Goal: Check status: Check status

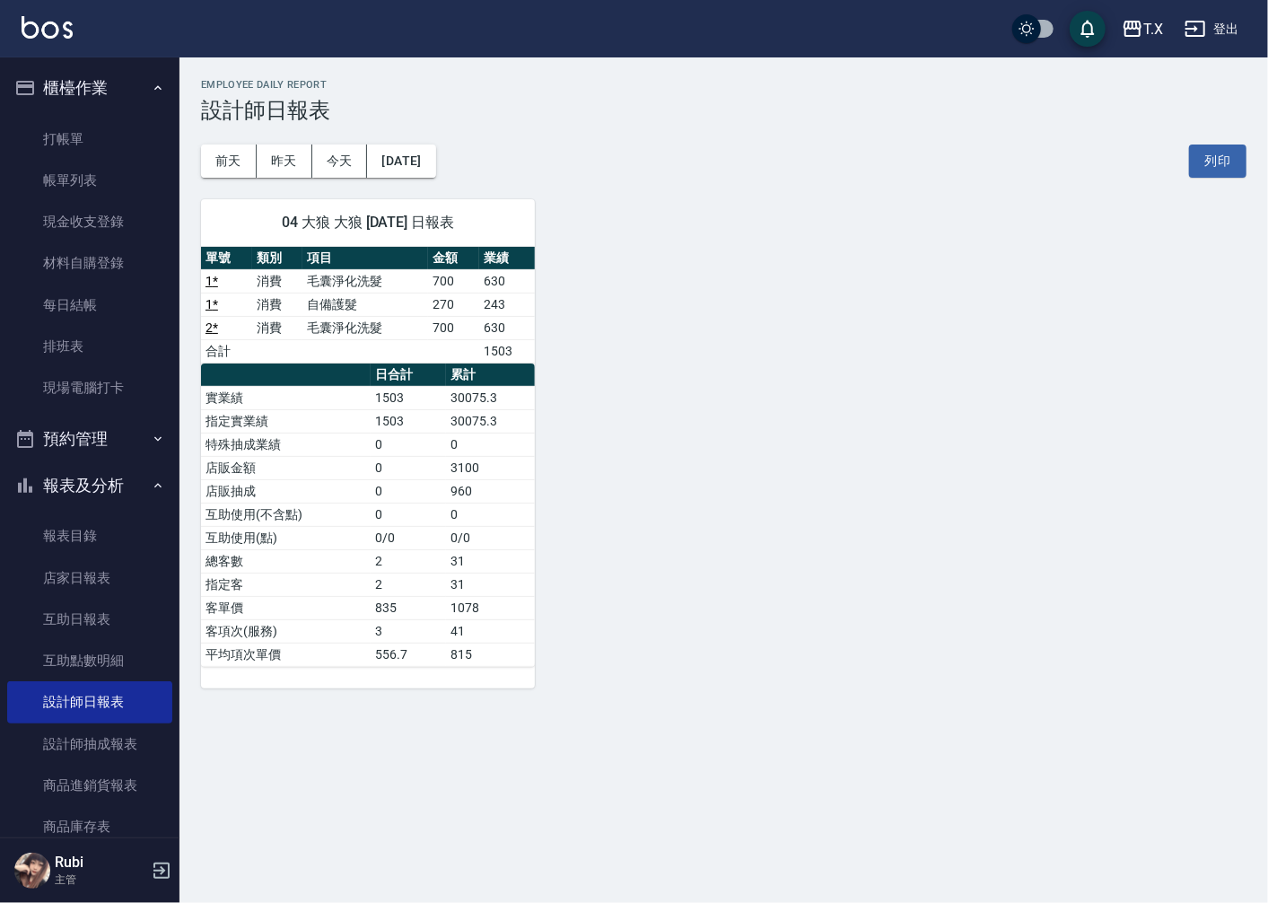
click at [285, 151] on button "昨天" at bounding box center [285, 160] width 56 height 33
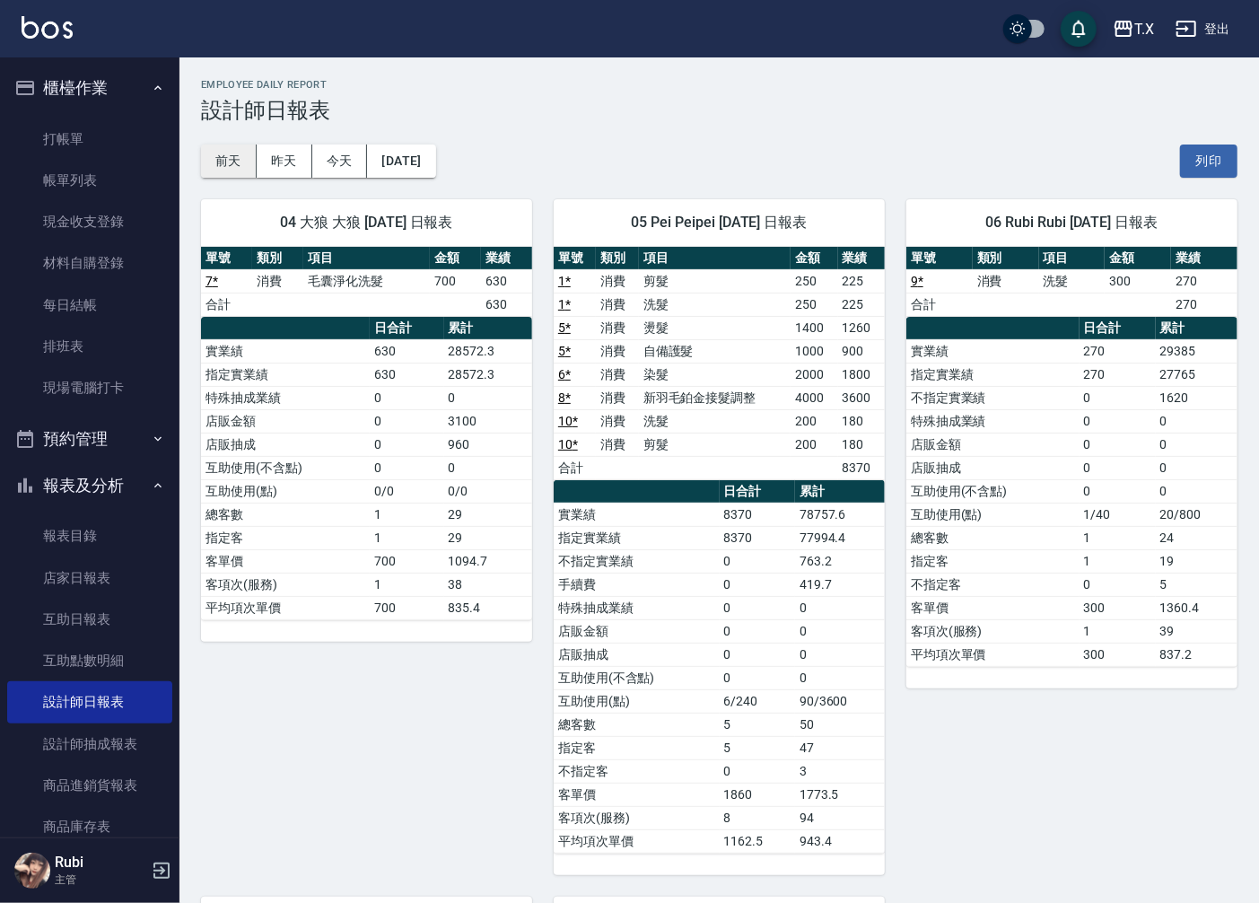
click at [234, 167] on button "前天" at bounding box center [229, 160] width 56 height 33
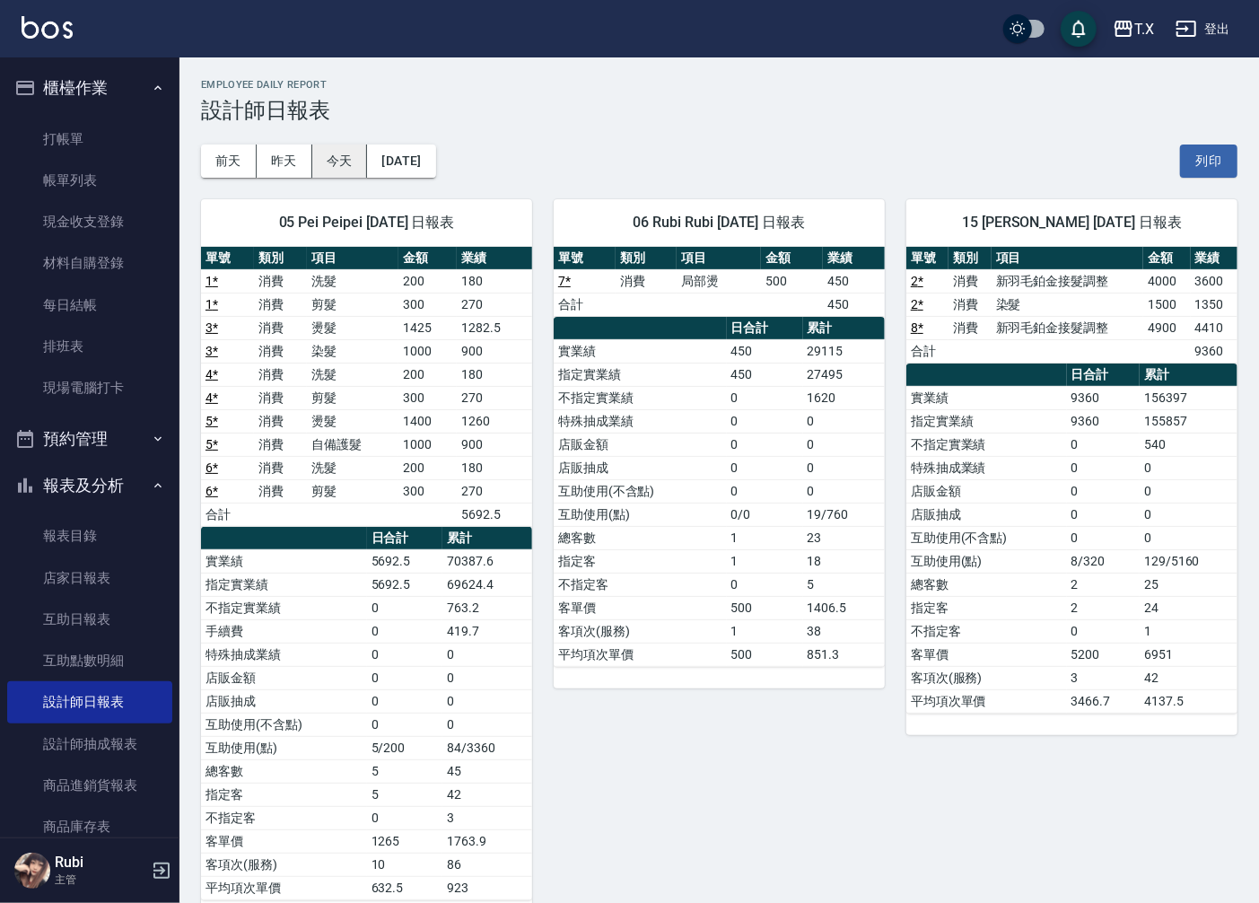
click at [352, 163] on button "今天" at bounding box center [340, 160] width 56 height 33
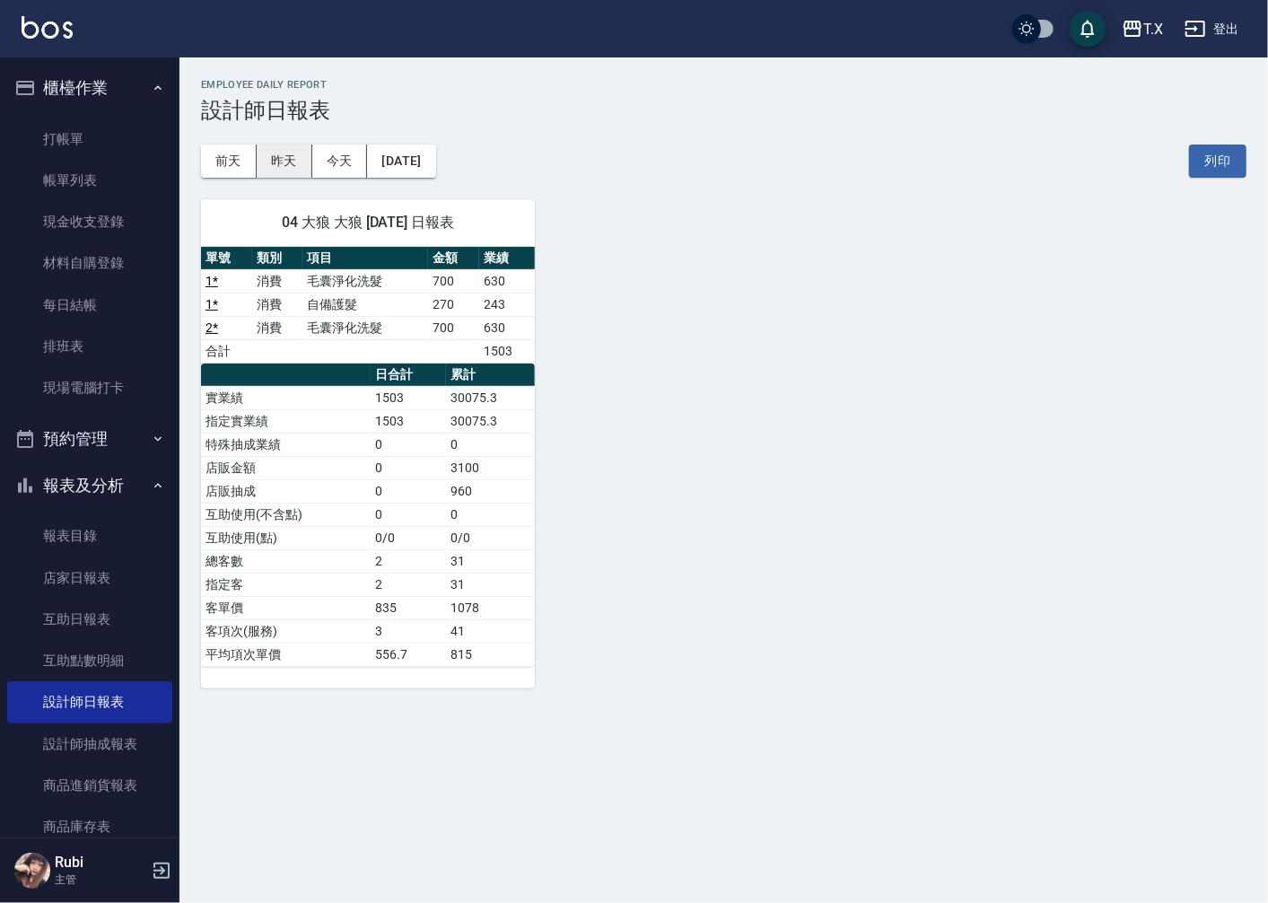
click at [281, 154] on button "昨天" at bounding box center [285, 160] width 56 height 33
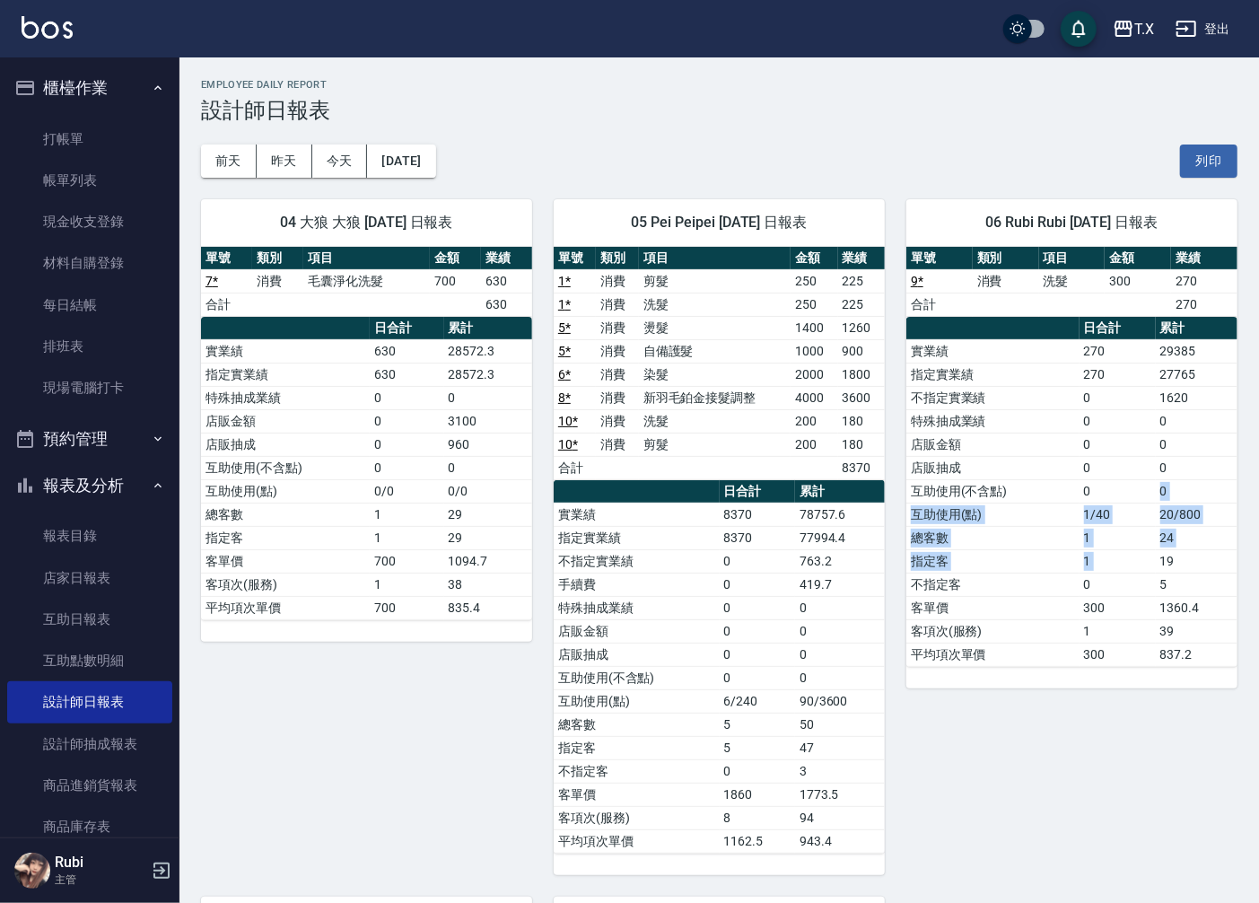
drag, startPoint x: 1164, startPoint y: 571, endPoint x: 1071, endPoint y: 432, distance: 167.0
click at [1071, 434] on tbody "實業績 270 29385 指定實業績 270 27765 不指定實業績 0 1620 特殊抽成業績 0 0 店販金額 0 0 店販抽成 0 0 互助使用(不…" at bounding box center [1071, 502] width 331 height 327
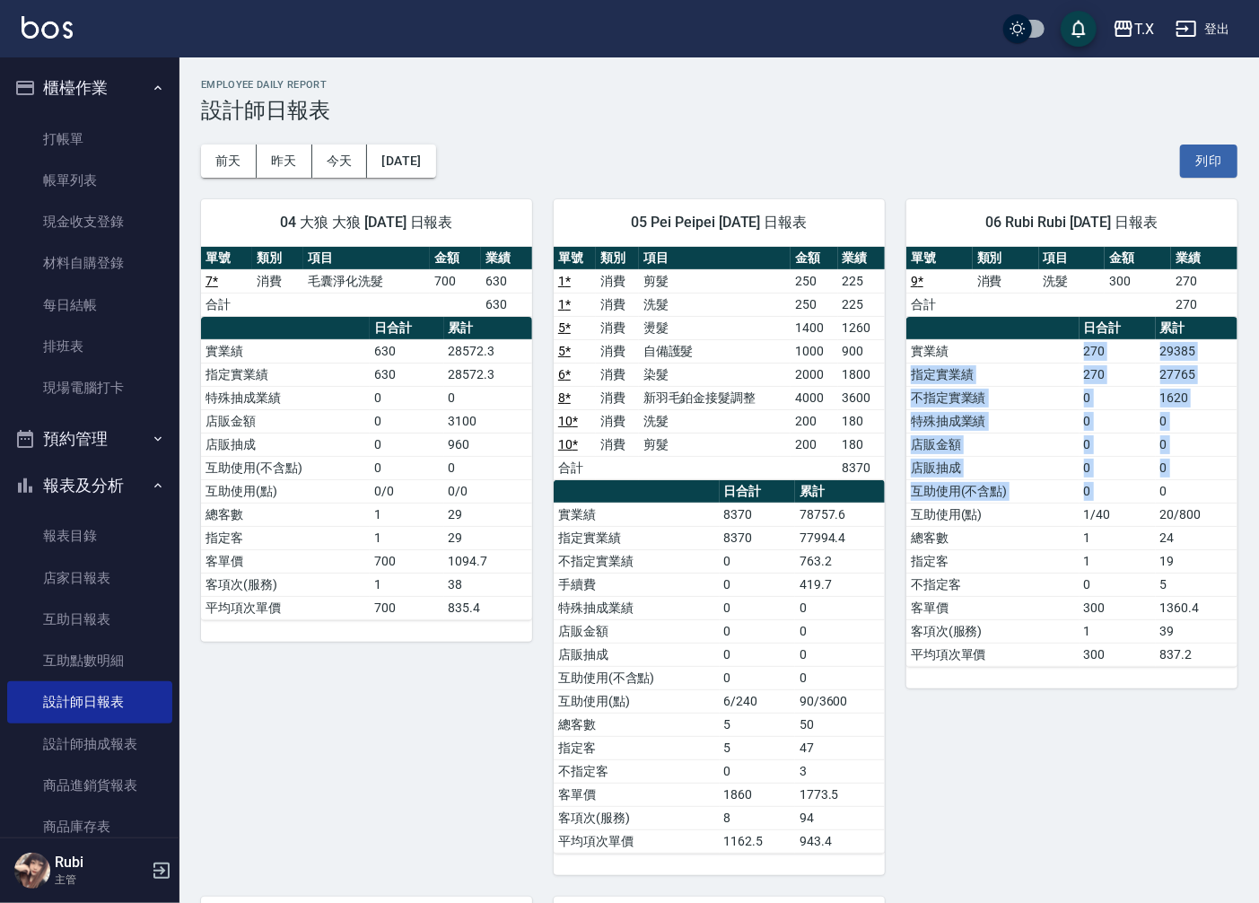
drag, startPoint x: 1043, startPoint y: 354, endPoint x: 1186, endPoint y: 605, distance: 289.4
click at [1186, 525] on tbody "實業績 270 29385 指定實業績 270 27765 不指定實業績 0 1620 特殊抽成業績 0 0 店販金額 0 0 店販抽成 0 0 互助使用(不…" at bounding box center [1071, 502] width 331 height 327
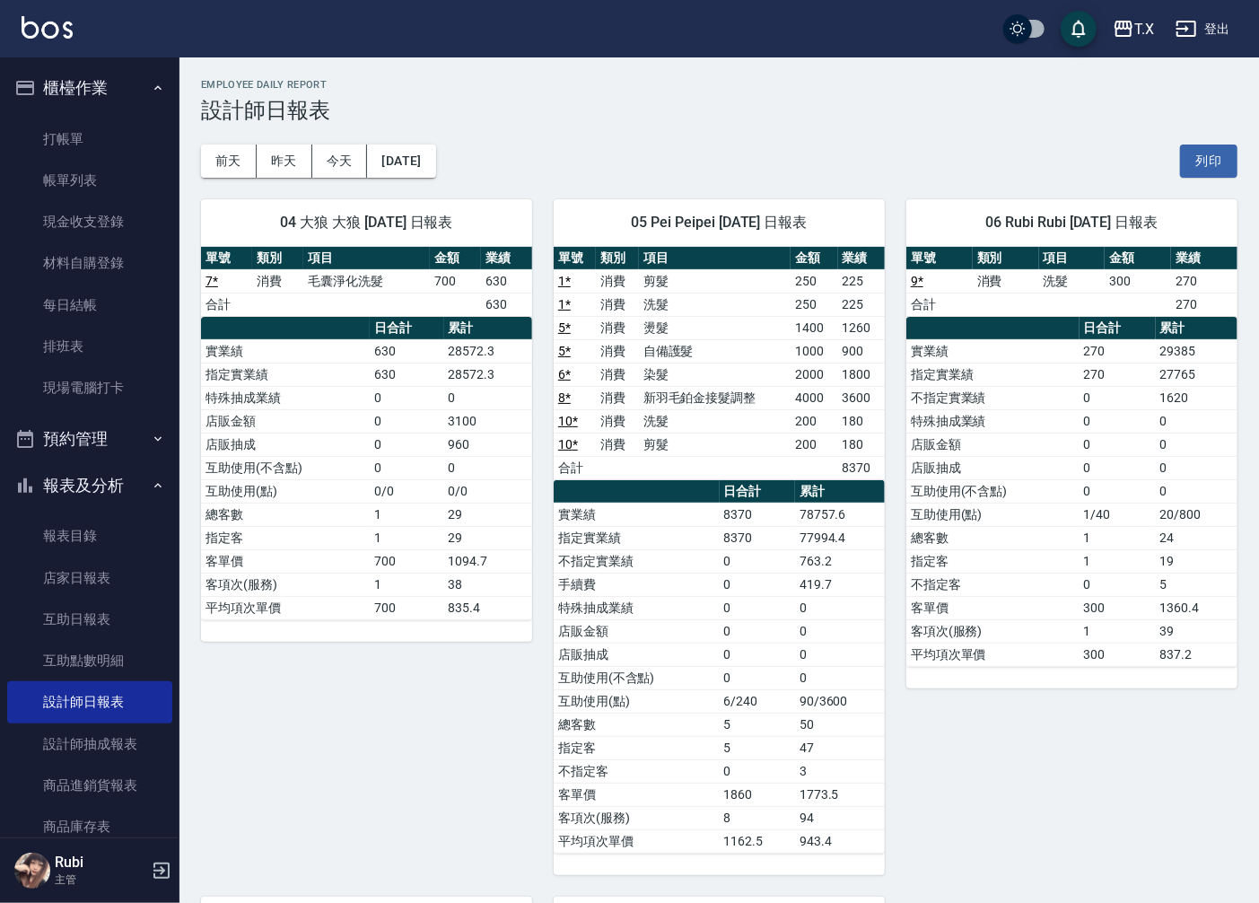
drag, startPoint x: 1182, startPoint y: 612, endPoint x: 1134, endPoint y: 544, distance: 83.1
click at [1162, 589] on tbody "實業績 270 29385 指定實業績 270 27765 不指定實業績 0 1620 特殊抽成業績 0 0 店販金額 0 0 店販抽成 0 0 互助使用(不…" at bounding box center [1071, 502] width 331 height 327
drag, startPoint x: 1134, startPoint y: 544, endPoint x: 1002, endPoint y: 373, distance: 215.6
click at [1095, 499] on tbody "實業績 270 29385 指定實業績 270 27765 不指定實業績 0 1620 特殊抽成業績 0 0 店販金額 0 0 店販抽成 0 0 互助使用(不…" at bounding box center [1071, 502] width 331 height 327
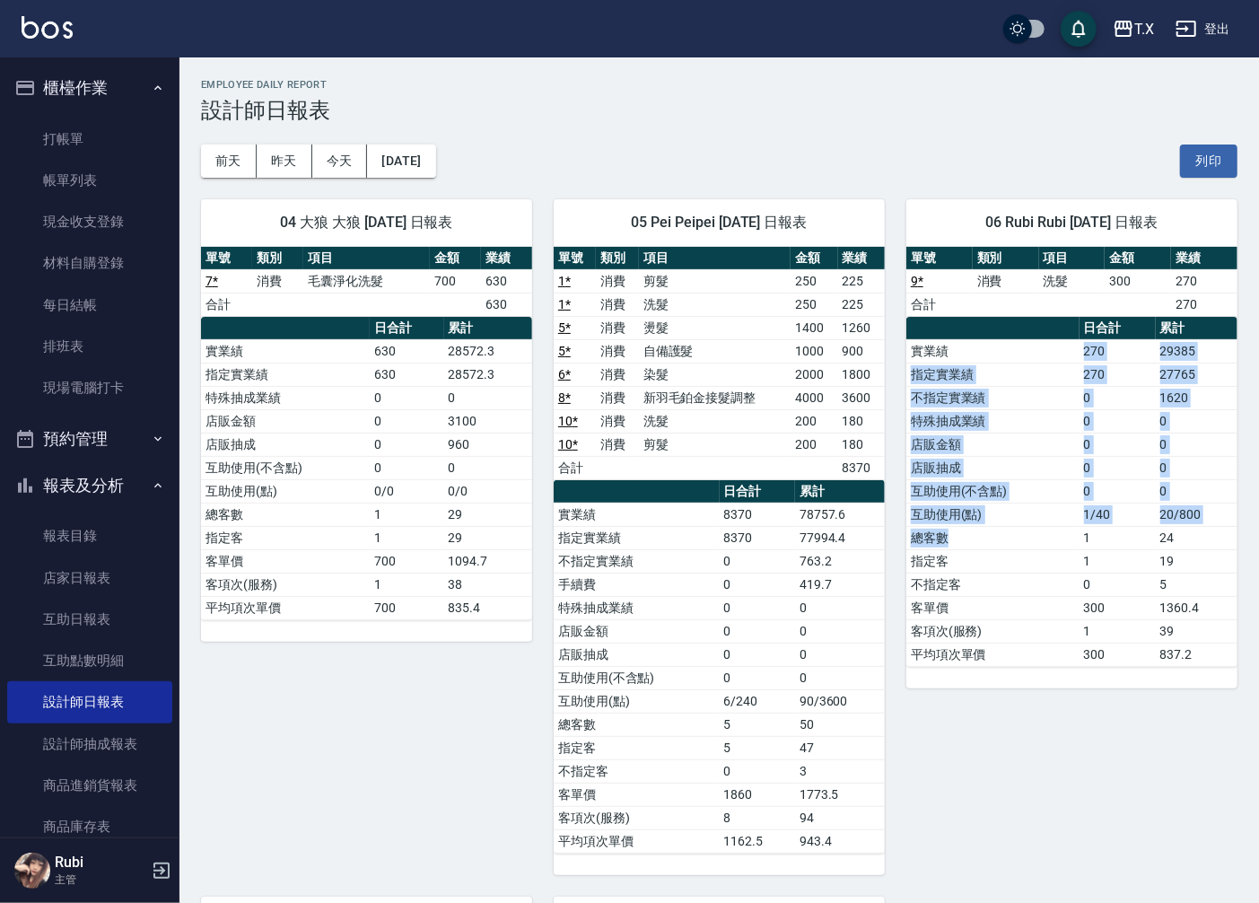
drag, startPoint x: 1001, startPoint y: 362, endPoint x: 1082, endPoint y: 570, distance: 223.6
click at [1077, 550] on tbody "實業績 270 29385 指定實業績 270 27765 不指定實業績 0 1620 特殊抽成業績 0 0 店販金額 0 0 店販抽成 0 0 互助使用(不…" at bounding box center [1071, 502] width 331 height 327
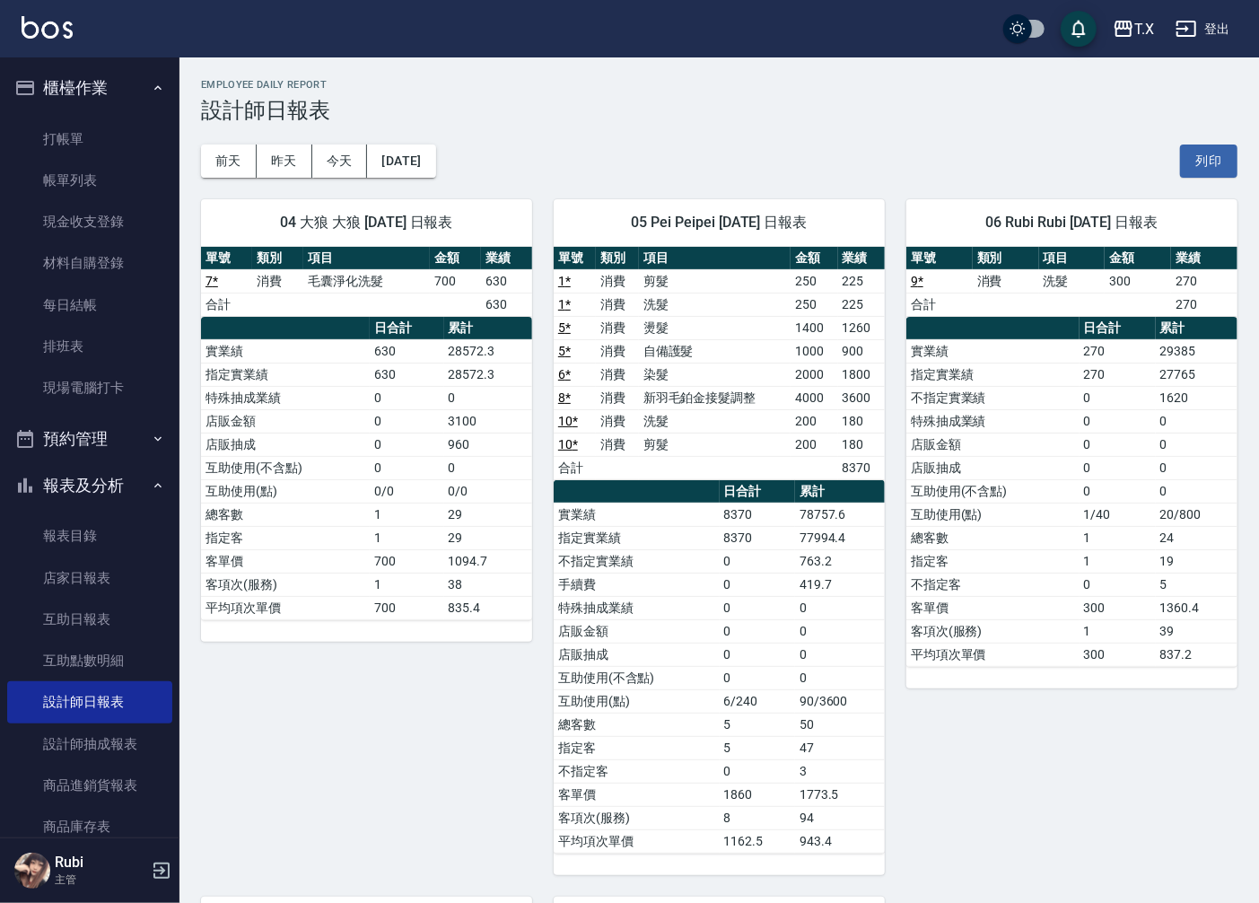
drag, startPoint x: 1089, startPoint y: 594, endPoint x: 1062, endPoint y: 550, distance: 52.0
click at [1080, 579] on td "0" at bounding box center [1118, 584] width 76 height 23
drag, startPoint x: 1054, startPoint y: 522, endPoint x: 1042, endPoint y: 456, distance: 67.4
click at [1055, 488] on tbody "實業績 270 29385 指定實業績 270 27765 不指定實業績 0 1620 特殊抽成業績 0 0 店販金額 0 0 店販抽成 0 0 互助使用(不…" at bounding box center [1071, 502] width 331 height 327
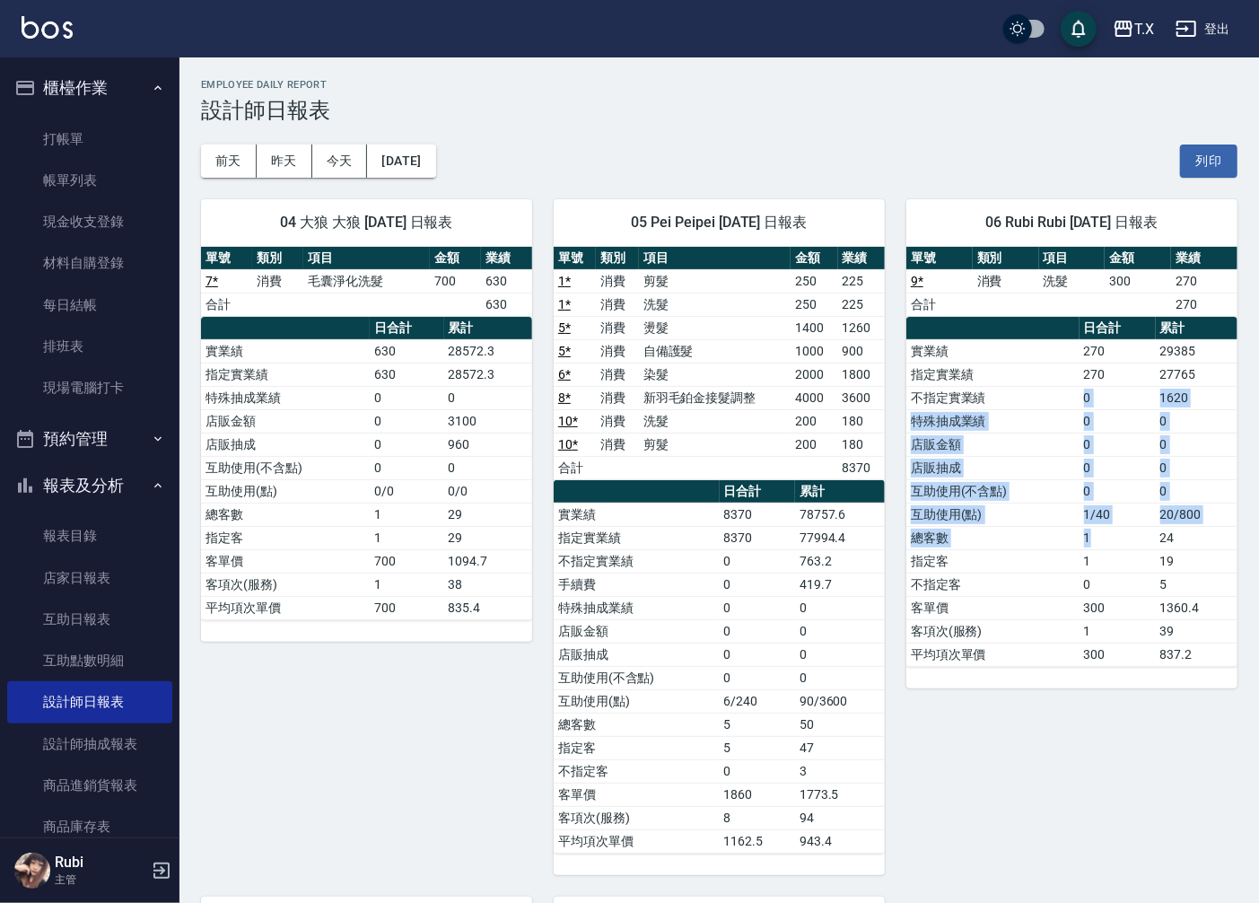
drag, startPoint x: 1041, startPoint y: 392, endPoint x: 1159, endPoint y: 556, distance: 202.5
click at [1156, 550] on tbody "實業績 270 29385 指定實業績 270 27765 不指定實業績 0 1620 特殊抽成業績 0 0 店販金額 0 0 店販抽成 0 0 互助使用(不…" at bounding box center [1071, 502] width 331 height 327
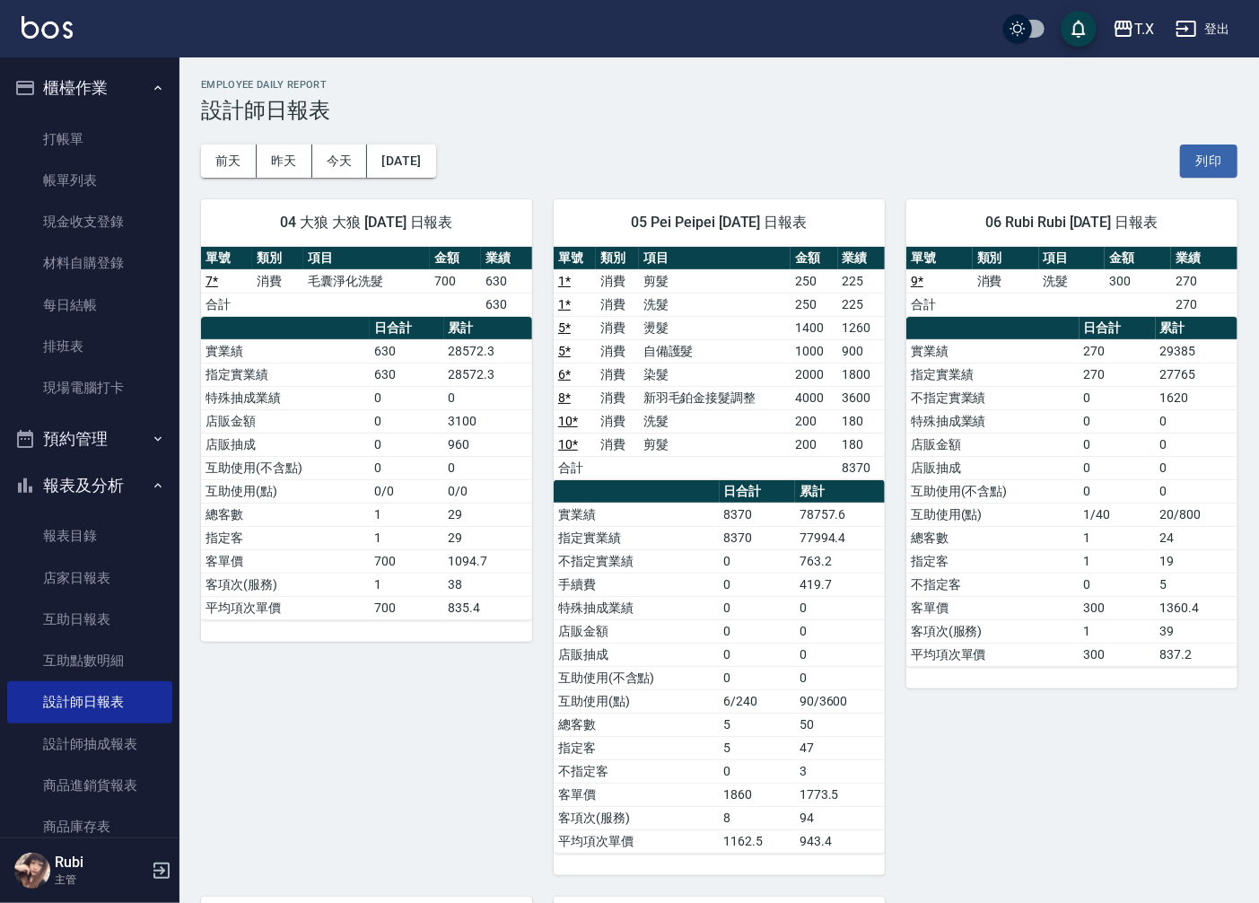
click at [1155, 601] on td "300" at bounding box center [1118, 607] width 76 height 23
drag, startPoint x: 1155, startPoint y: 598, endPoint x: 1140, endPoint y: 555, distance: 45.7
click at [1141, 561] on tbody "實業績 270 29385 指定實業績 270 27765 不指定實業績 0 1620 特殊抽成業績 0 0 店販金額 0 0 店販抽成 0 0 互助使用(不…" at bounding box center [1071, 502] width 331 height 327
drag, startPoint x: 1070, startPoint y: 424, endPoint x: 1113, endPoint y: 497, distance: 85.3
click at [1110, 494] on tbody "實業績 270 29385 指定實業績 270 27765 不指定實業績 0 1620 特殊抽成業績 0 0 店販金額 0 0 店販抽成 0 0 互助使用(不…" at bounding box center [1071, 502] width 331 height 327
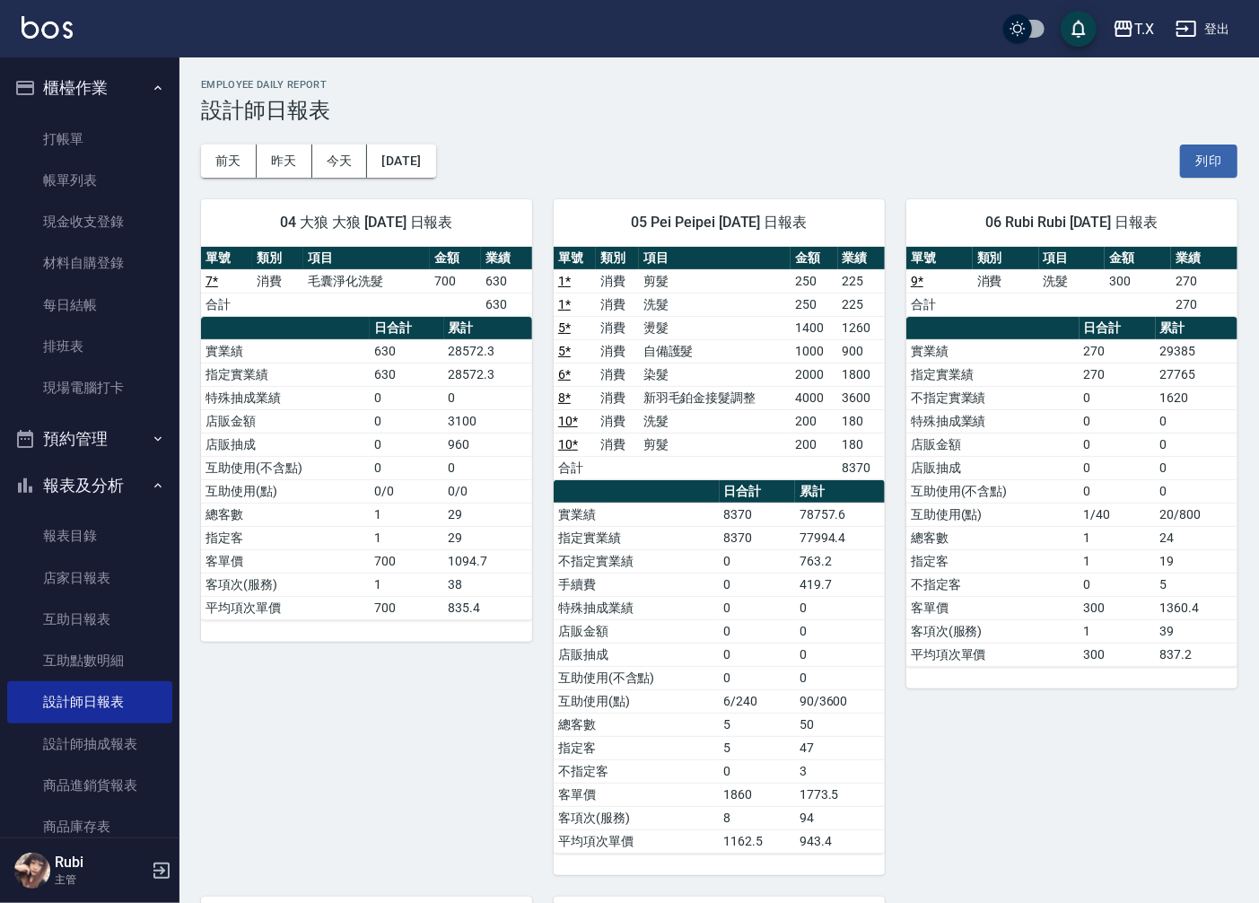
click at [1124, 535] on td "1" at bounding box center [1118, 537] width 76 height 23
drag, startPoint x: 1105, startPoint y: 554, endPoint x: 1091, endPoint y: 520, distance: 35.8
click at [1092, 522] on tbody "實業績 270 29385 指定實業績 270 27765 不指定實業績 0 1620 特殊抽成業績 0 0 店販金額 0 0 店販抽成 0 0 互助使用(不…" at bounding box center [1071, 502] width 331 height 327
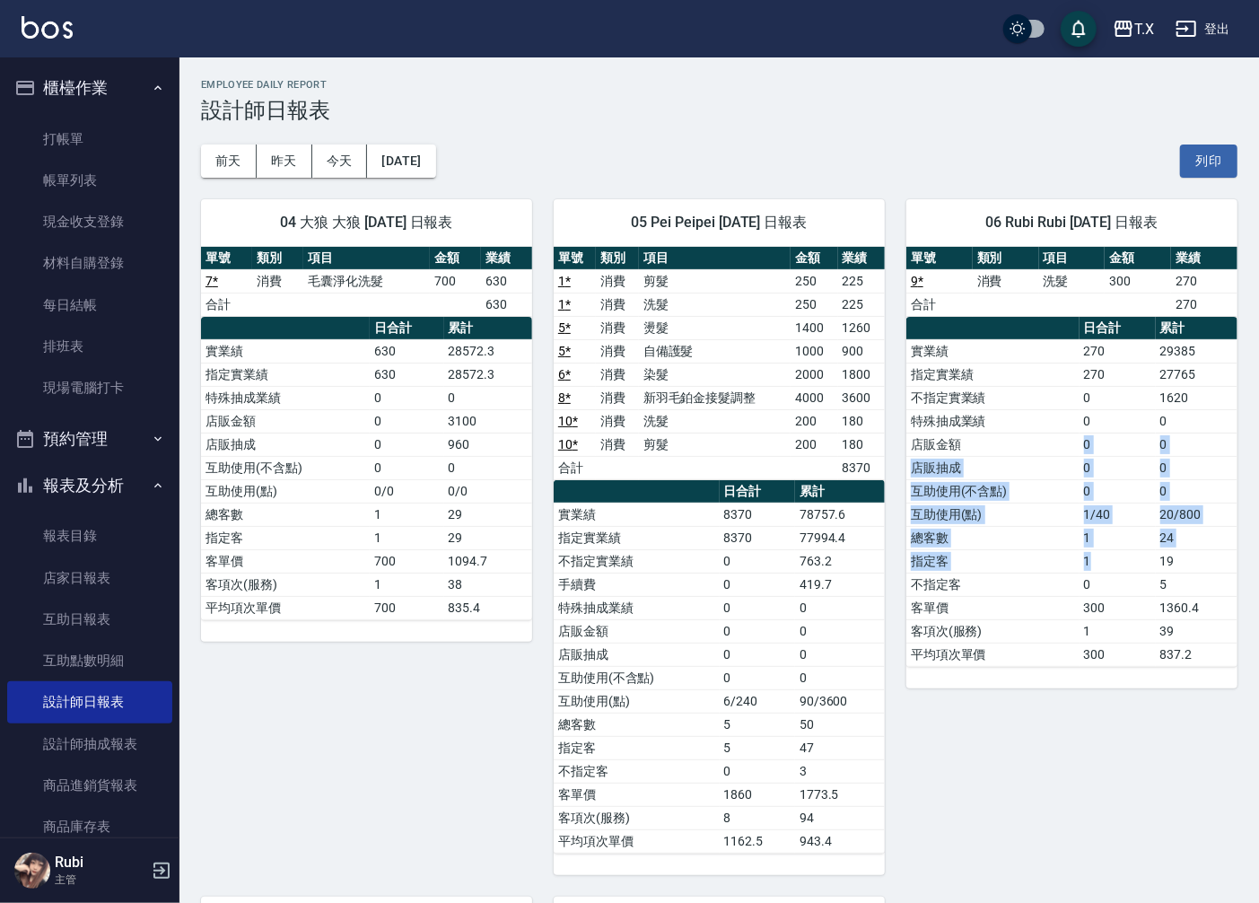
drag, startPoint x: 1048, startPoint y: 455, endPoint x: 1124, endPoint y: 625, distance: 185.6
click at [1124, 608] on tbody "實業績 270 29385 指定實業績 270 27765 不指定實業績 0 1620 特殊抽成業績 0 0 店販金額 0 0 店販抽成 0 0 互助使用(不…" at bounding box center [1071, 502] width 331 height 327
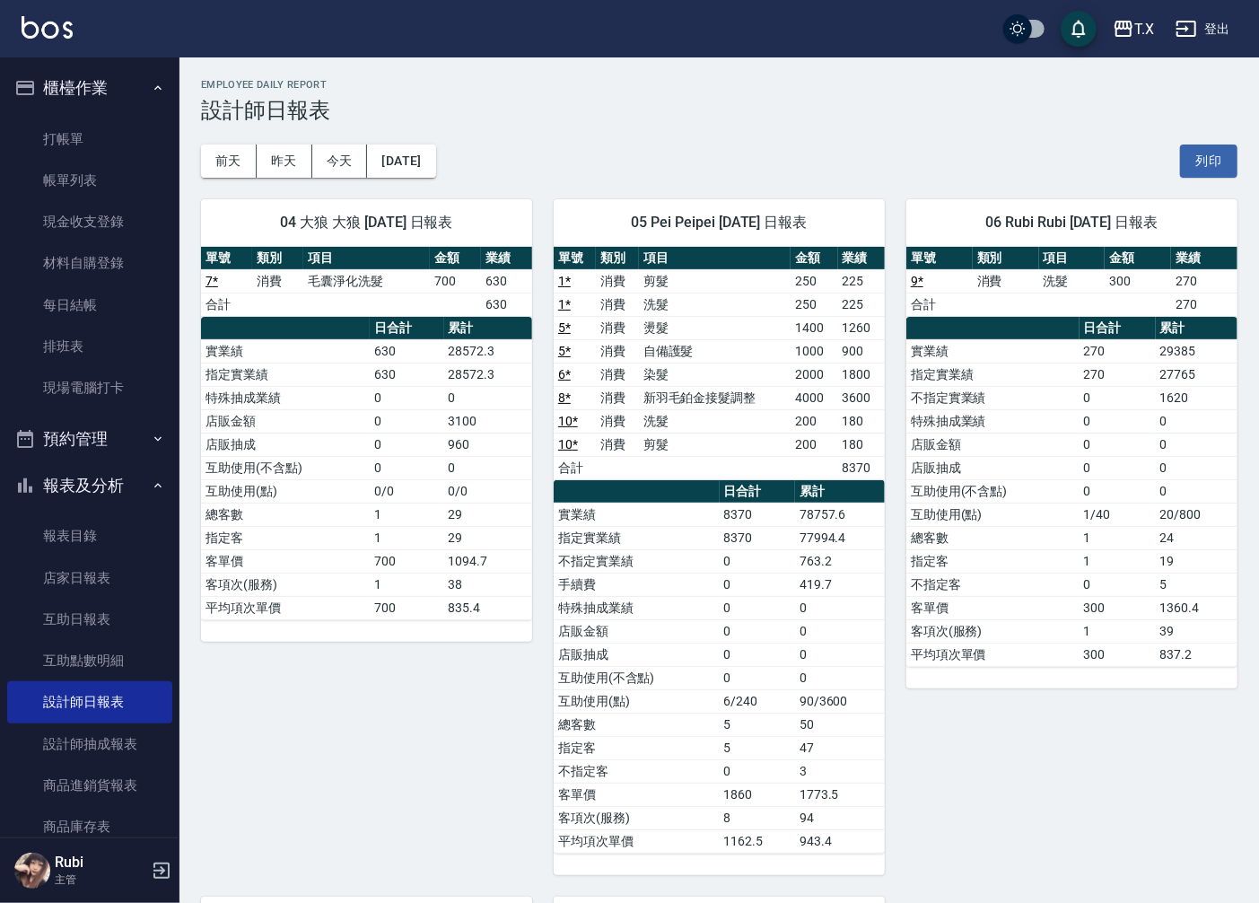
click at [1124, 625] on td "1" at bounding box center [1118, 630] width 76 height 23
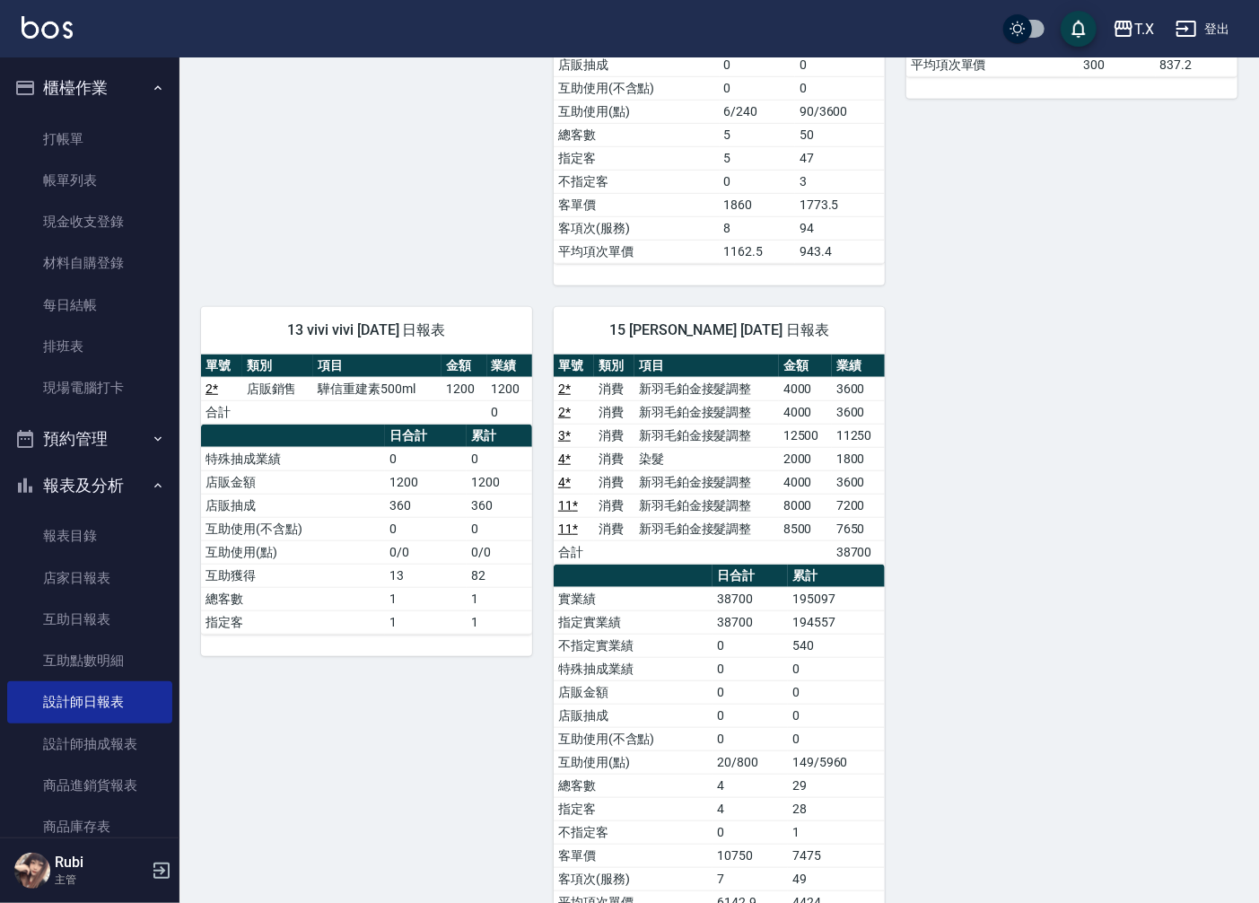
scroll to position [598, 0]
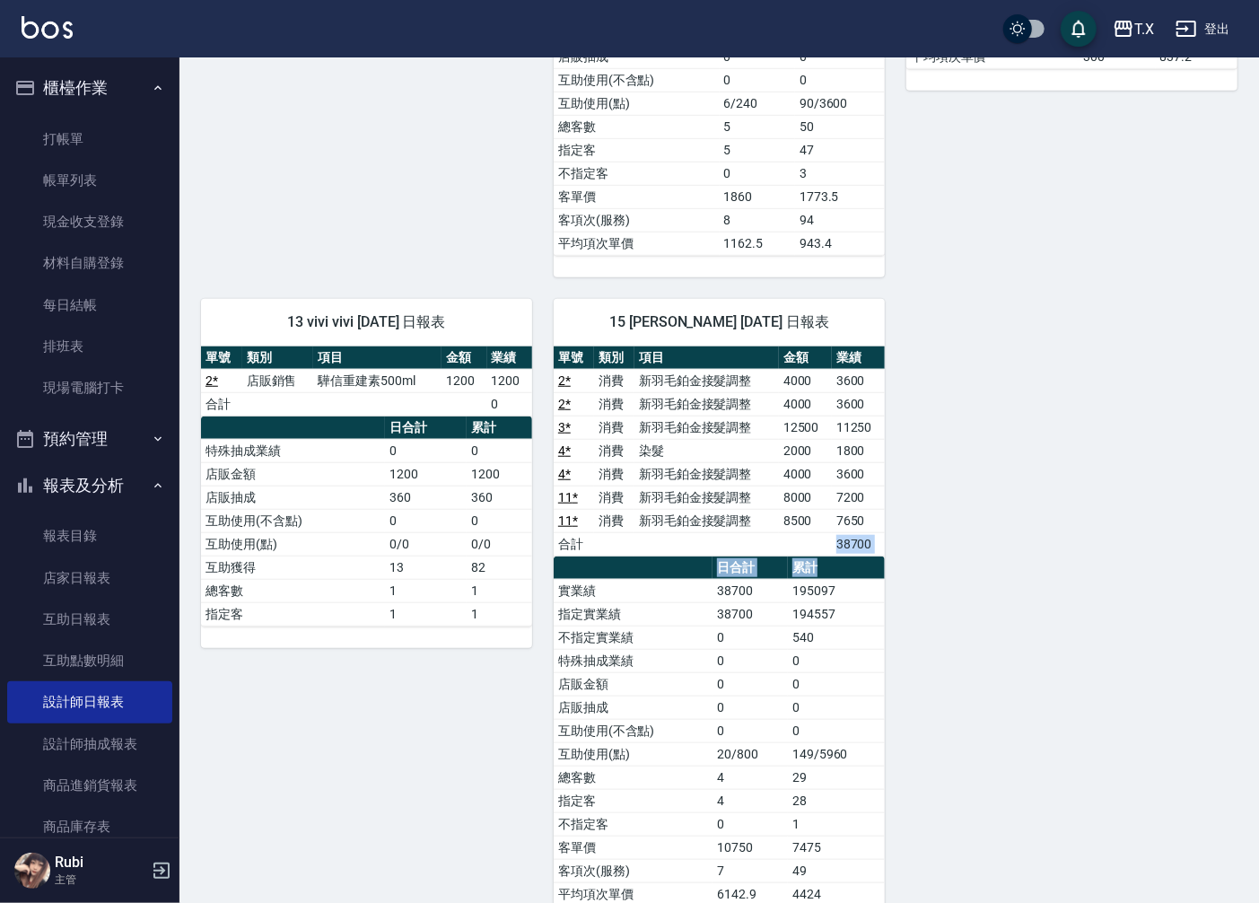
drag, startPoint x: 819, startPoint y: 561, endPoint x: 794, endPoint y: 505, distance: 61.0
click at [799, 509] on div "單號 類別 項目 金額 業績 2 * 消費 新羽毛鉑金接髮調整 4000 3600 2 * 消費 新羽毛鉑金接髮調整 4000 3600 3 * 消費 新羽毛…" at bounding box center [719, 626] width 331 height 560
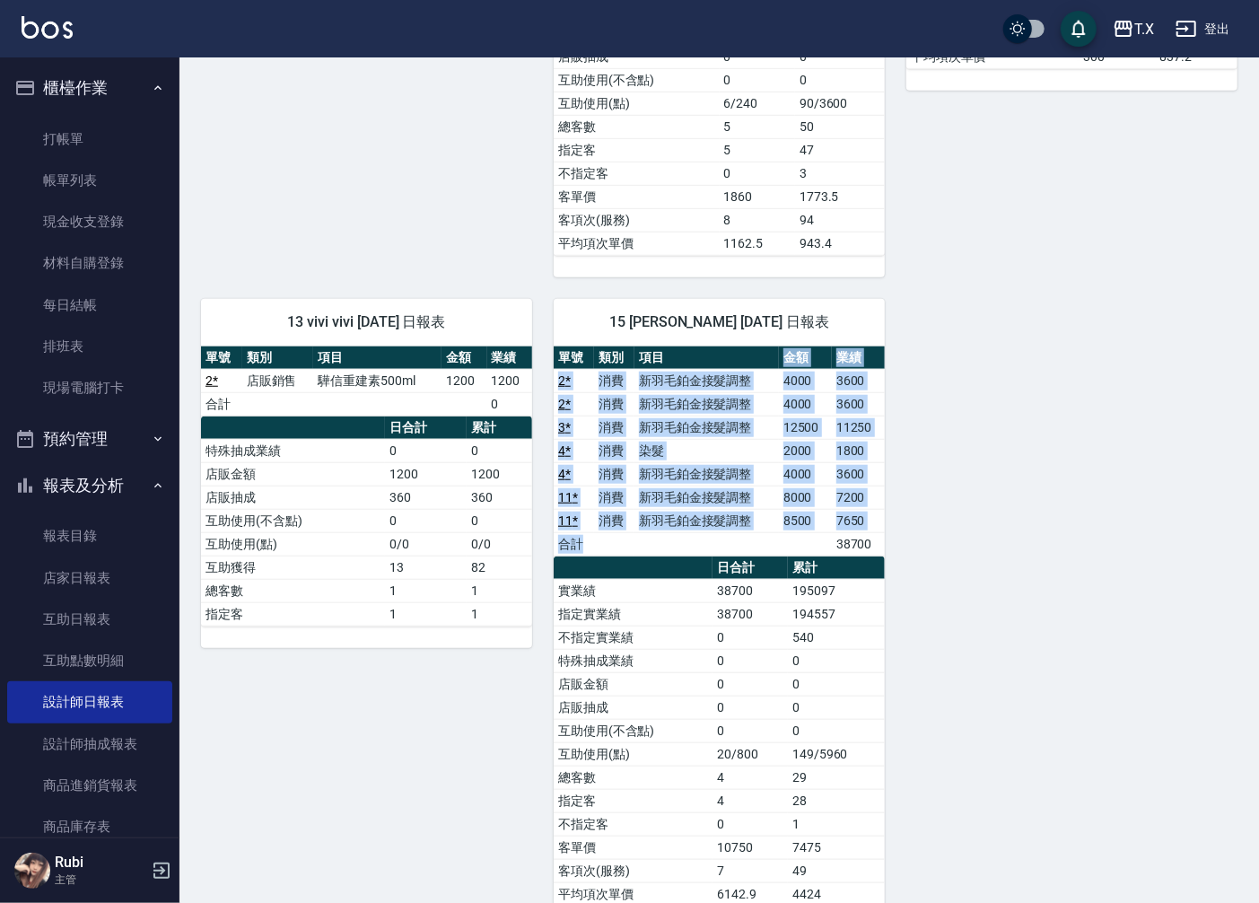
drag, startPoint x: 673, startPoint y: 366, endPoint x: 779, endPoint y: 546, distance: 208.4
click at [775, 544] on table "單號 類別 項目 金額 業績 2 * 消費 新羽毛鉑金接髮調整 4000 3600 2 * 消費 新羽毛鉑金接髮調整 4000 3600 3 * 消費 新羽毛…" at bounding box center [719, 451] width 331 height 210
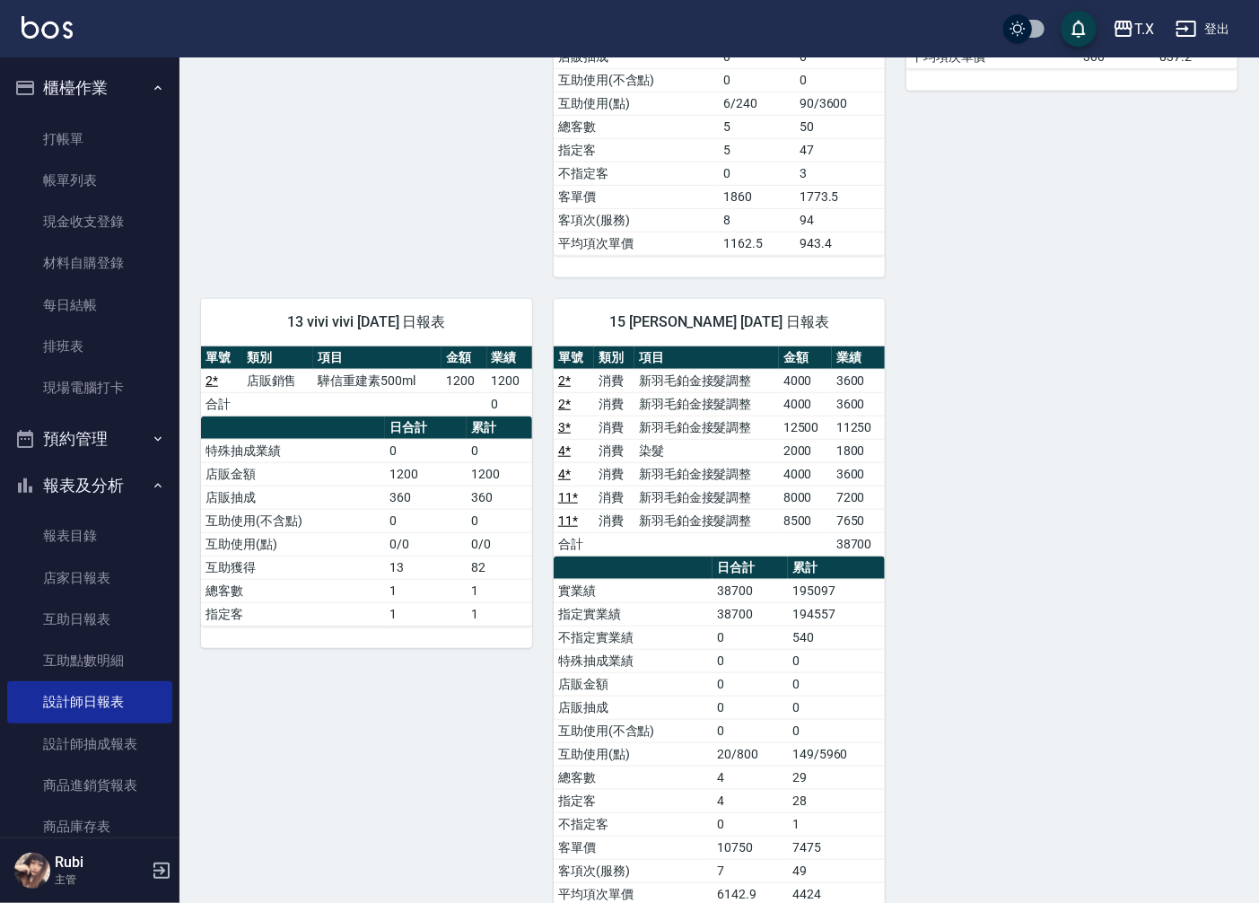
click at [784, 549] on td "a dense table" at bounding box center [805, 543] width 53 height 23
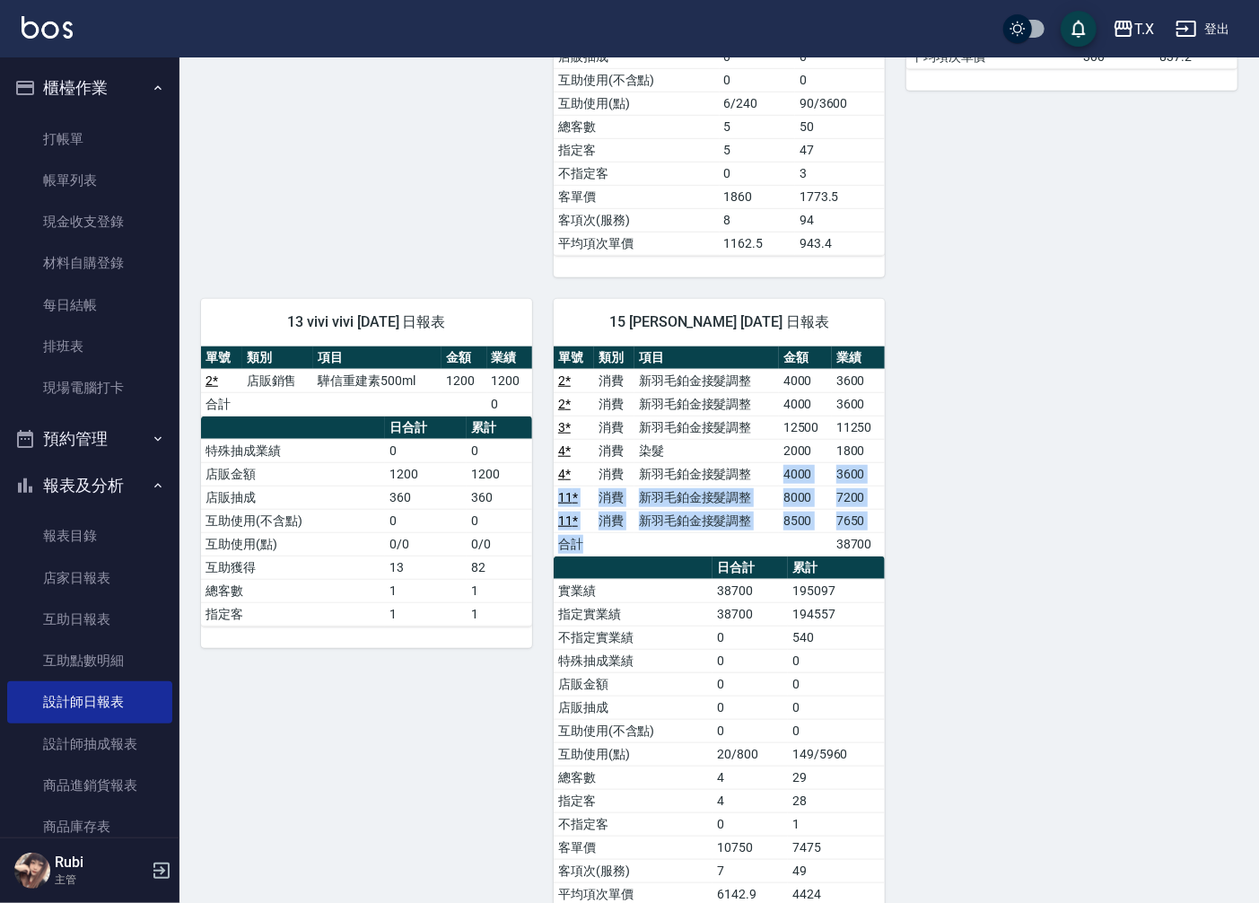
drag, startPoint x: 784, startPoint y: 549, endPoint x: 748, endPoint y: 441, distance: 114.6
click at [758, 461] on tbody "2 * 消費 新羽毛鉑金接髮調整 4000 3600 2 * 消費 新羽毛鉑金接髮調整 4000 3600 3 * 消費 新羽毛鉑金接髮調整 12500 11…" at bounding box center [719, 462] width 331 height 187
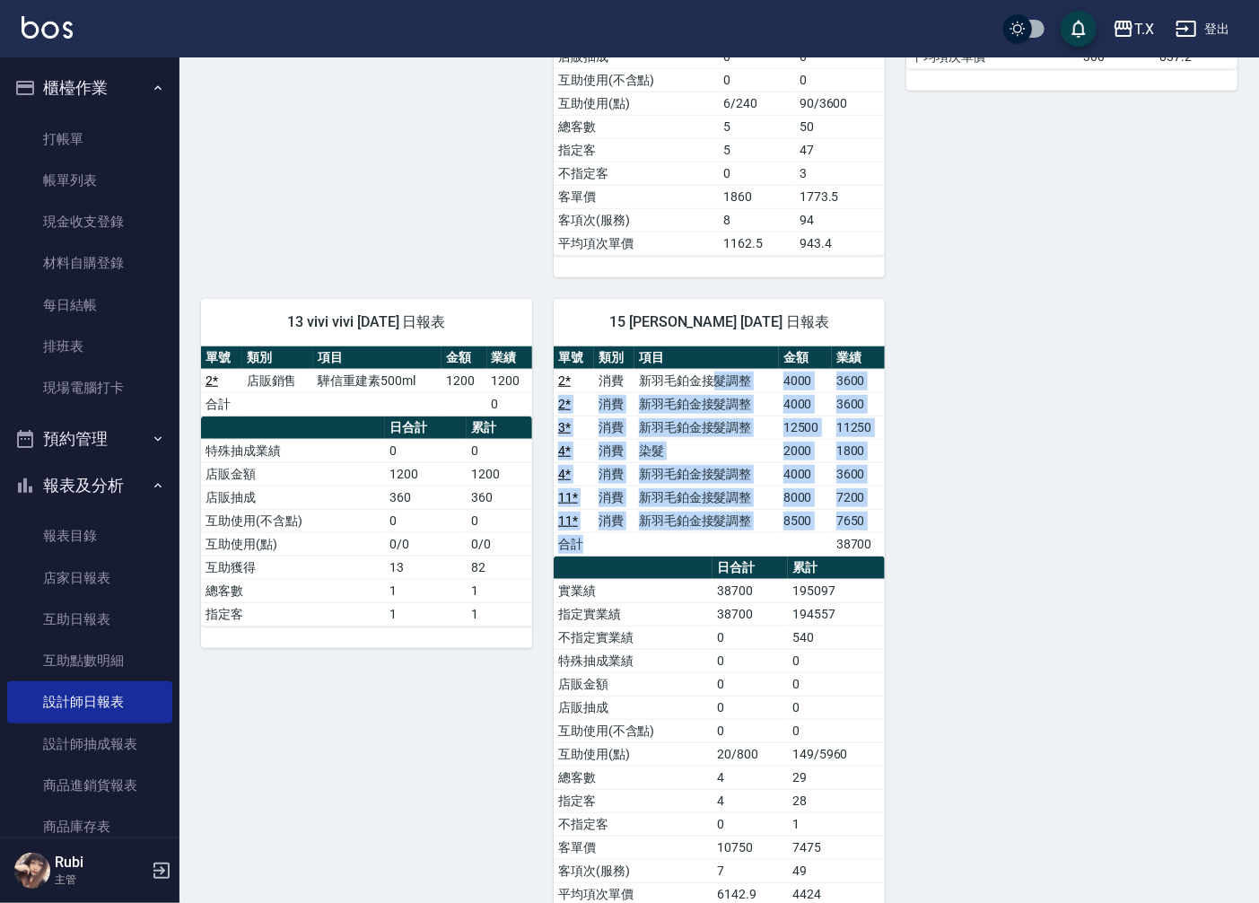
drag, startPoint x: 710, startPoint y: 379, endPoint x: 752, endPoint y: 543, distance: 169.6
click at [752, 543] on tbody "2 * 消費 新羽毛鉑金接髮調整 4000 3600 2 * 消費 新羽毛鉑金接髮調整 4000 3600 3 * 消費 新羽毛鉑金接髮調整 12500 11…" at bounding box center [719, 462] width 331 height 187
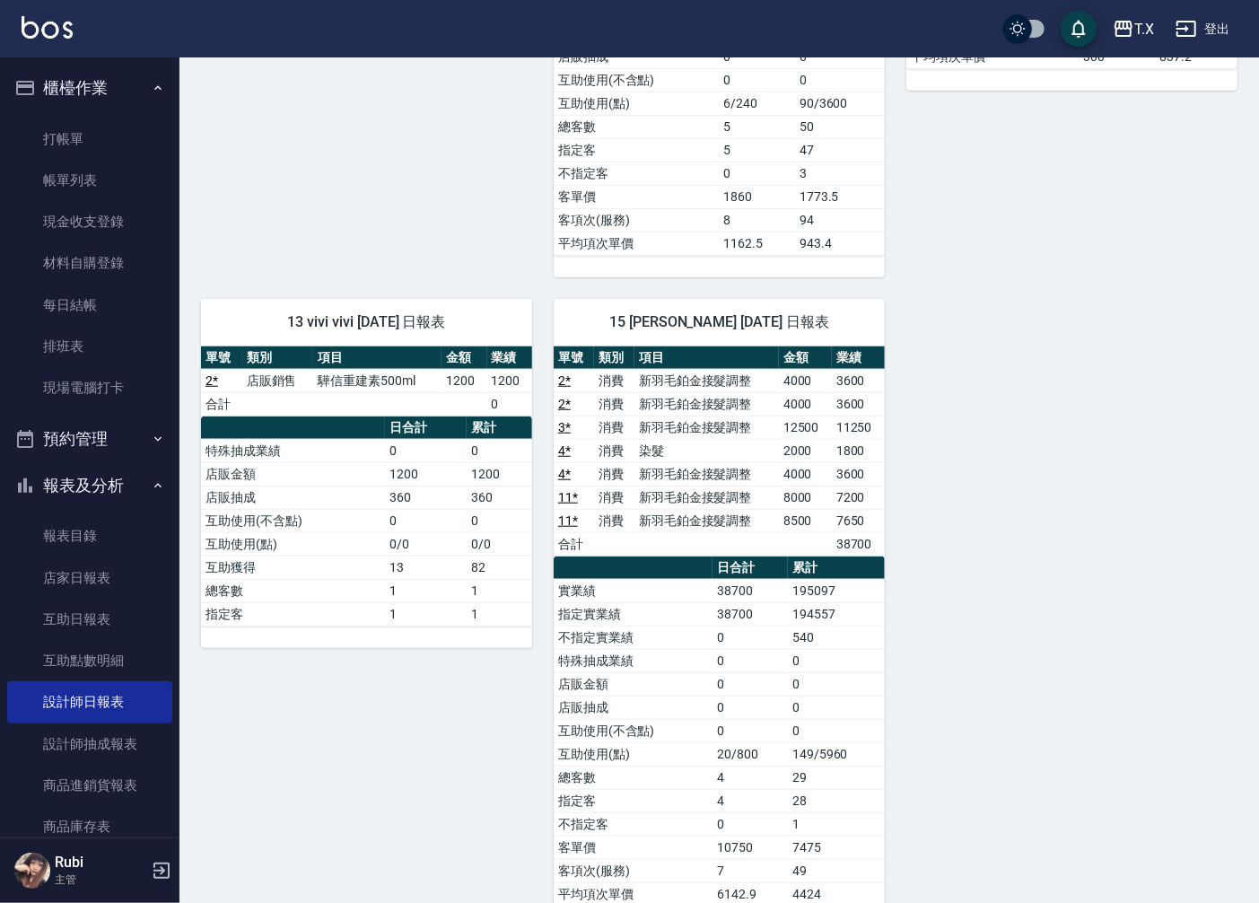
click at [773, 571] on th "日合計" at bounding box center [750, 567] width 75 height 23
drag, startPoint x: 767, startPoint y: 427, endPoint x: 844, endPoint y: 438, distance: 77.9
click at [844, 438] on tr "3 * 消費 新羽毛鉑金接髮調整 12500 11250" at bounding box center [719, 426] width 331 height 23
click at [827, 485] on td "4000" at bounding box center [805, 473] width 53 height 23
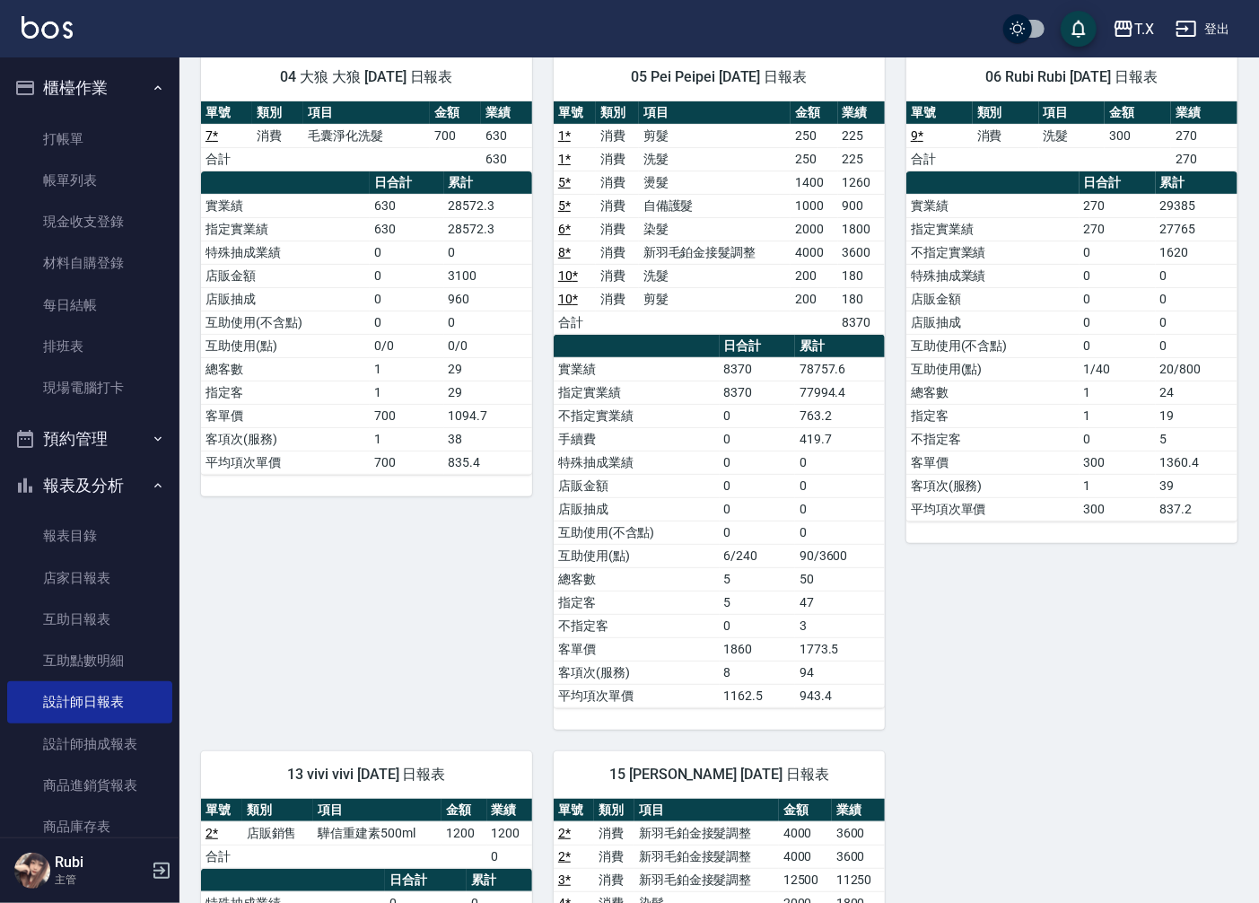
scroll to position [100, 0]
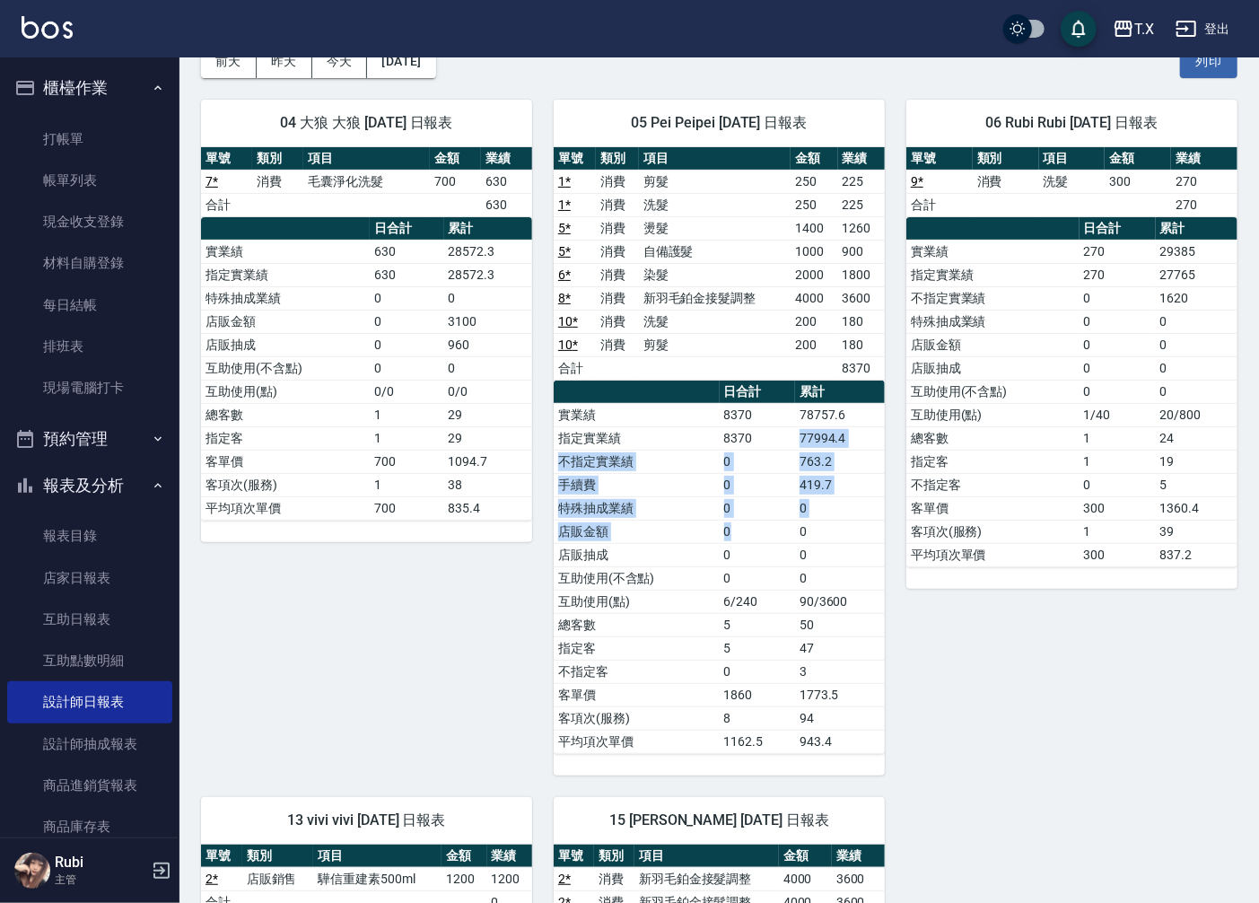
drag, startPoint x: 773, startPoint y: 468, endPoint x: 728, endPoint y: 339, distance: 136.8
click at [747, 368] on div "單號 類別 項目 金額 業績 1 * 消費 剪髮 250 225 1 * 消費 洗髮 250 225 5 * 消費 燙髮 1400 1260 5 * 消費 自…" at bounding box center [719, 450] width 331 height 607
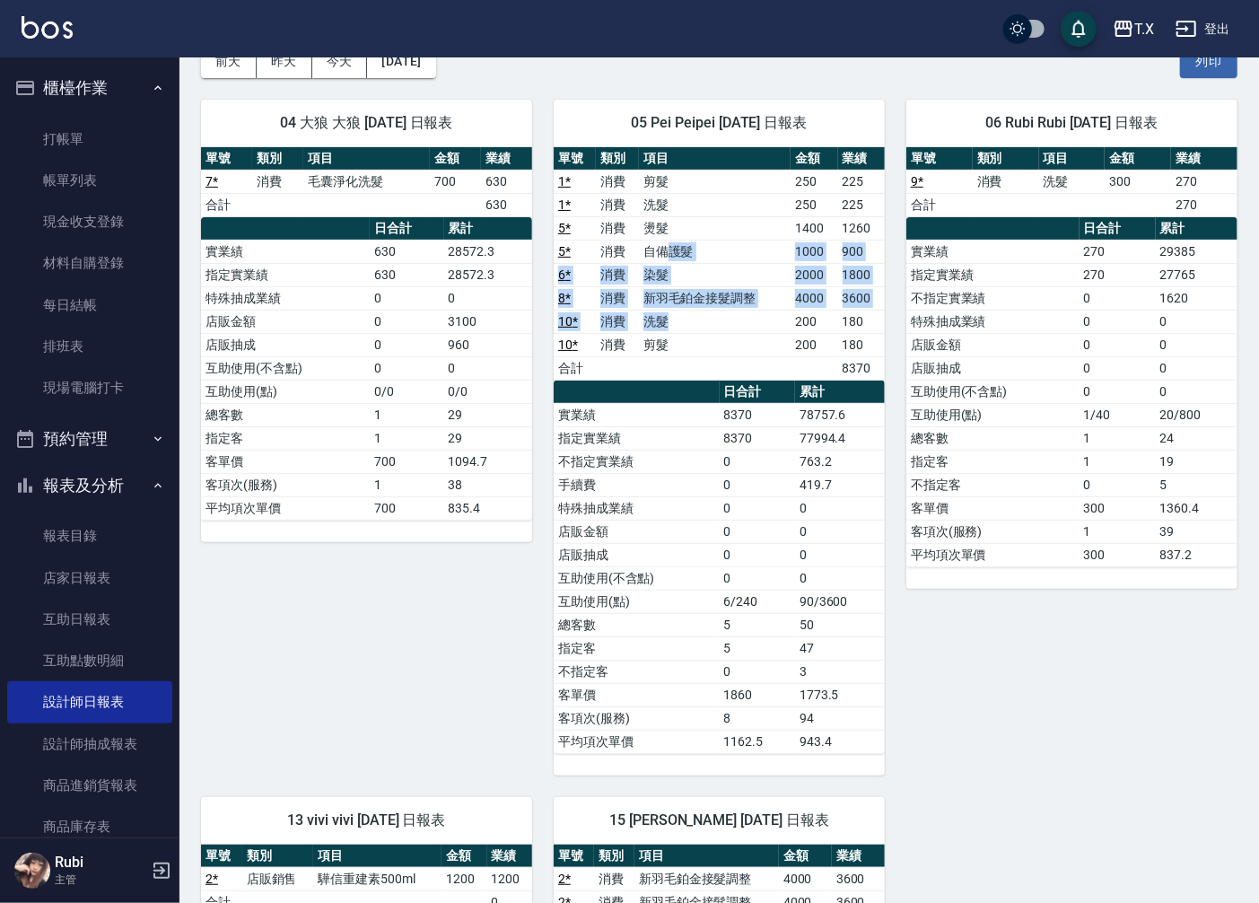
drag, startPoint x: 667, startPoint y: 265, endPoint x: 683, endPoint y: 335, distance: 71.8
click at [684, 319] on tbody "1 * 消費 剪髮 250 225 1 * 消費 洗髮 250 225 5 * 消費 燙髮 1400 1260 5 * 消費 自備護髮 1000 900 6 …" at bounding box center [719, 275] width 331 height 210
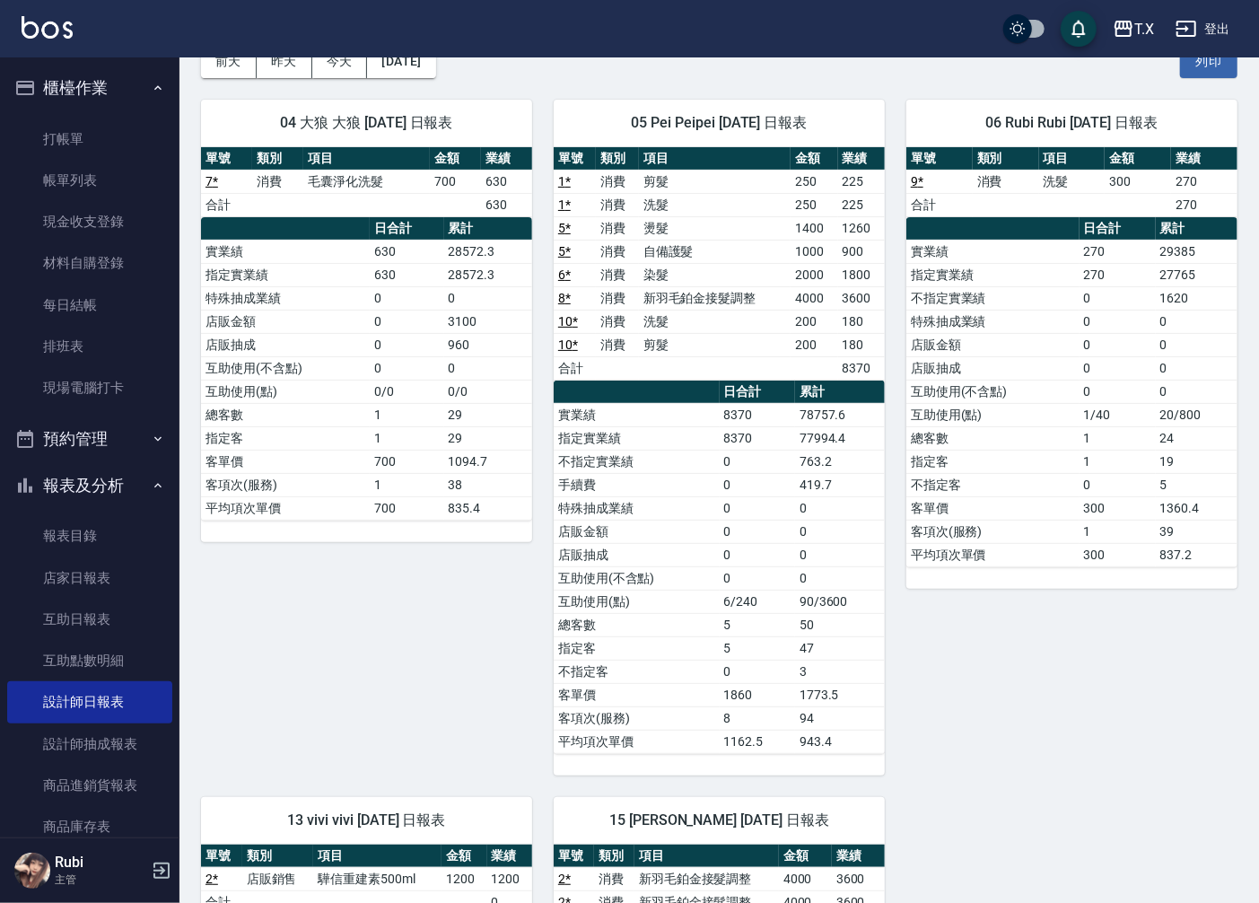
drag, startPoint x: 683, startPoint y: 370, endPoint x: 678, endPoint y: 353, distance: 17.9
click at [678, 353] on tbody "1 * 消費 剪髮 250 225 1 * 消費 洗髮 250 225 5 * 消費 燙髮 1400 1260 5 * 消費 自備護髮 1000 900 6 …" at bounding box center [719, 275] width 331 height 210
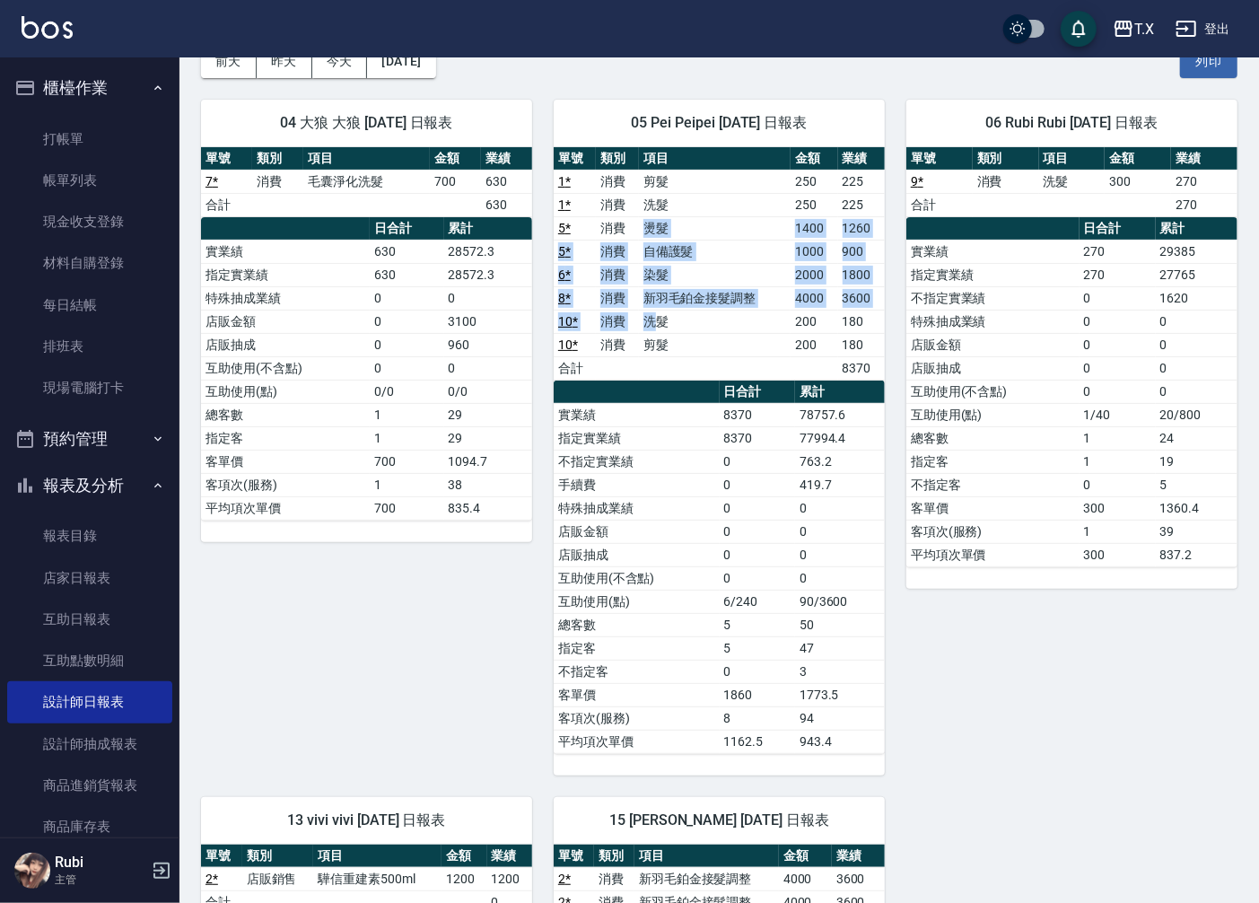
drag, startPoint x: 659, startPoint y: 301, endPoint x: 642, endPoint y: 219, distance: 83.4
click at [643, 219] on tbody "1 * 消費 剪髮 250 225 1 * 消費 洗髮 250 225 5 * 消費 燙髮 1400 1260 5 * 消費 自備護髮 1000 900 6 …" at bounding box center [719, 275] width 331 height 210
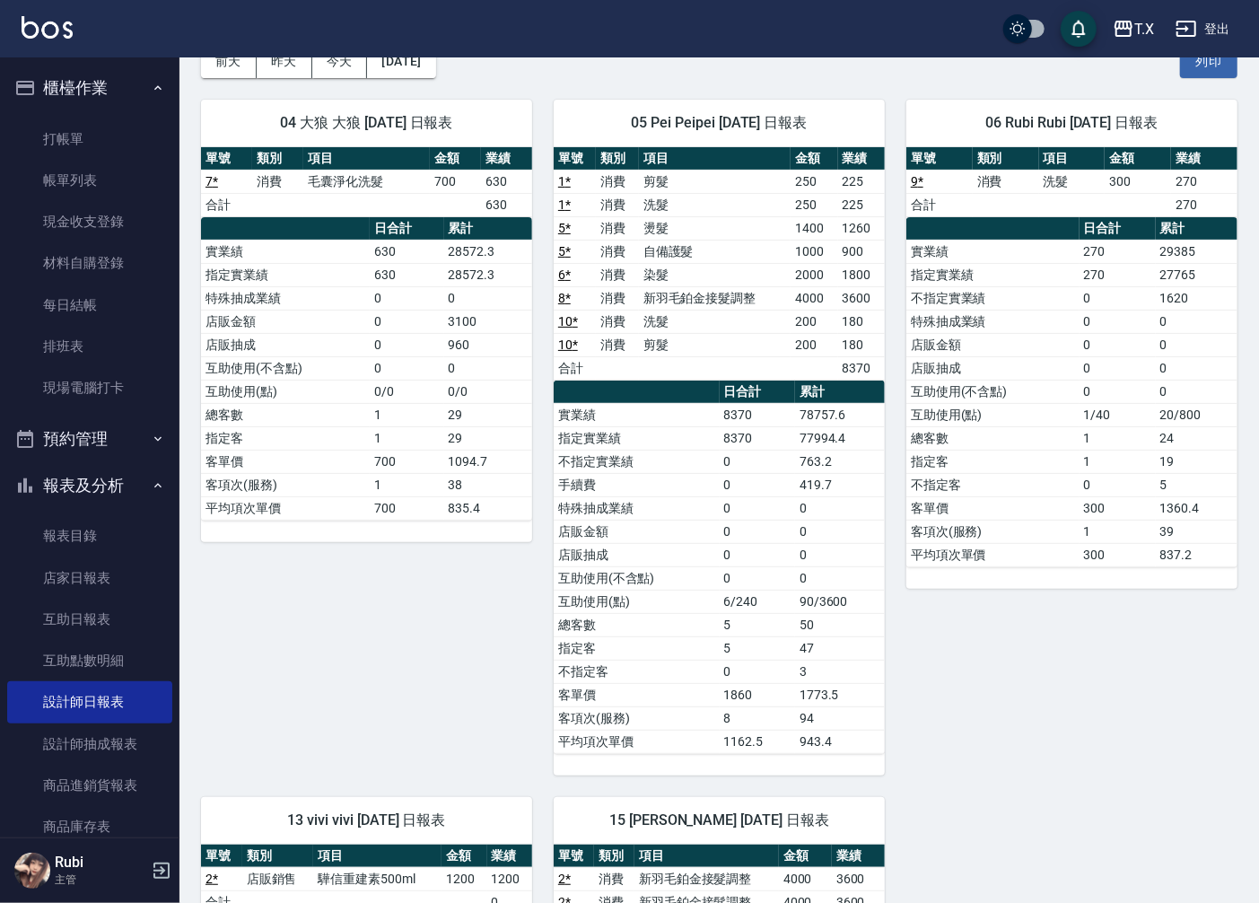
click at [728, 362] on td "a dense table" at bounding box center [715, 367] width 153 height 23
